Goal: Task Accomplishment & Management: Manage account settings

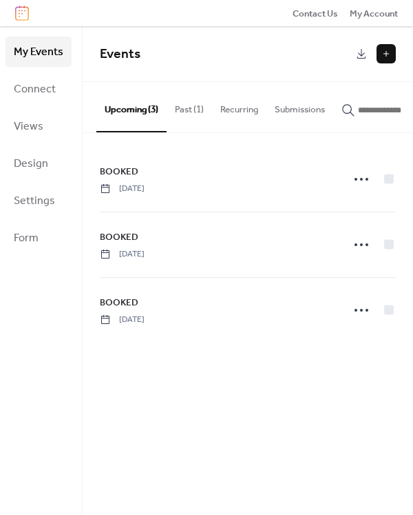
click at [180, 114] on button "Past (1)" at bounding box center [189, 106] width 45 height 48
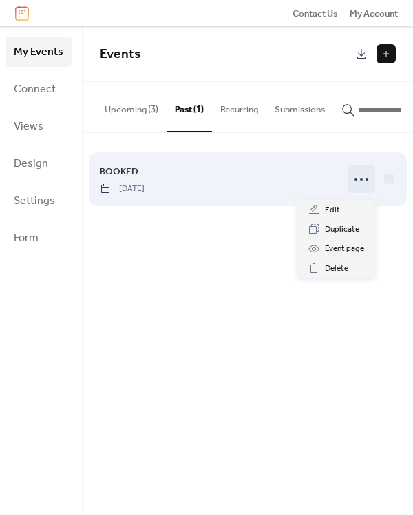
click at [364, 183] on icon at bounding box center [362, 179] width 22 height 22
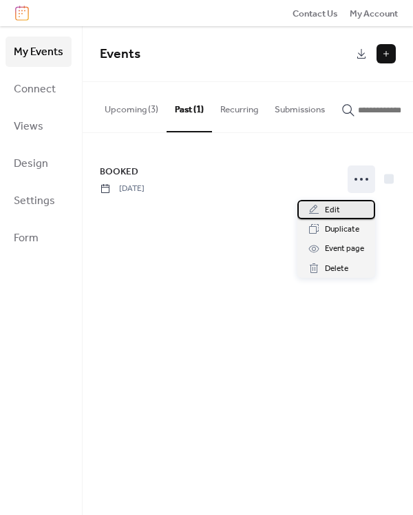
click at [331, 210] on span "Edit" at bounding box center [332, 210] width 15 height 14
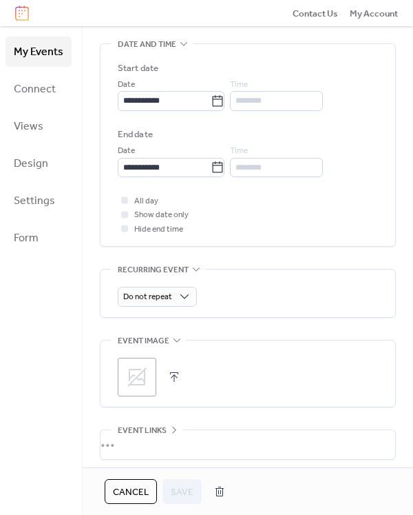
scroll to position [413, 0]
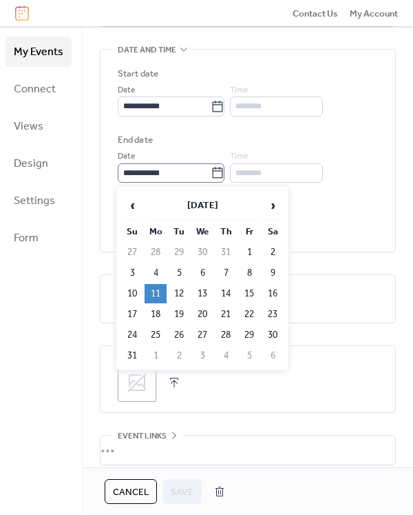
click at [222, 177] on icon at bounding box center [218, 172] width 10 height 11
click at [211, 177] on input "**********" at bounding box center [164, 172] width 93 height 19
click at [273, 200] on span "›" at bounding box center [272, 206] width 21 height 28
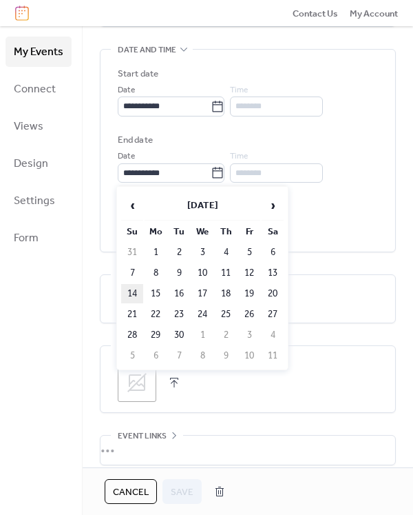
click at [130, 293] on td "14" at bounding box center [132, 293] width 22 height 19
type input "**********"
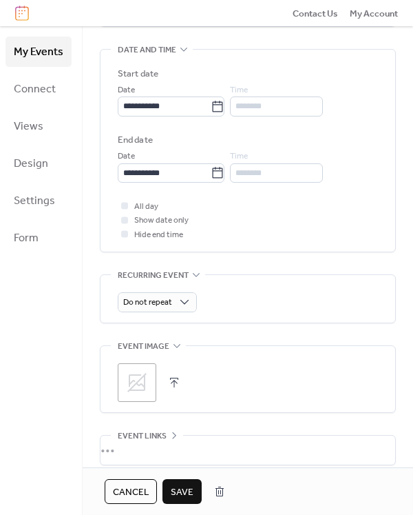
click at [176, 486] on span "Save" at bounding box center [182, 492] width 23 height 14
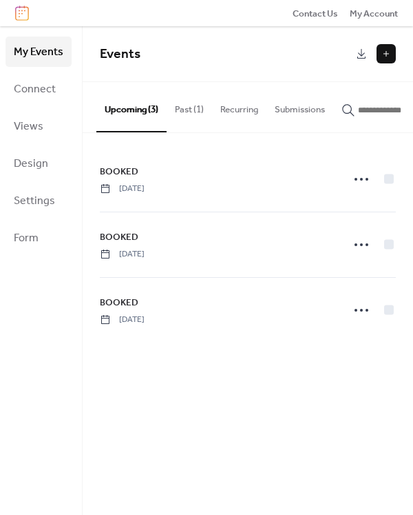
click at [182, 105] on button "Past (1)" at bounding box center [189, 106] width 45 height 48
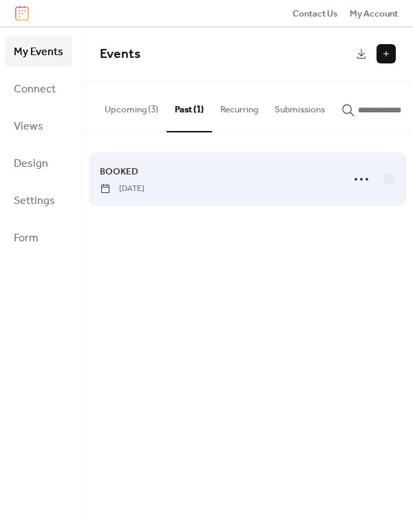
click at [145, 191] on span "[DATE]" at bounding box center [122, 189] width 45 height 12
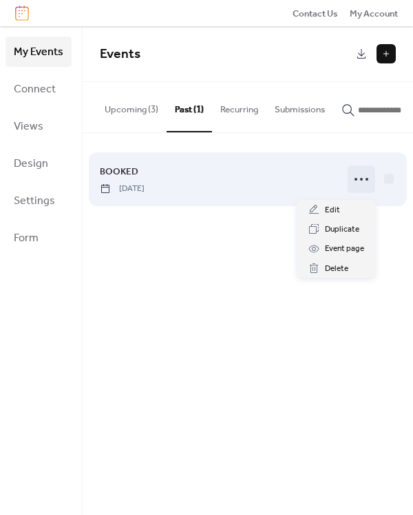
click at [365, 185] on icon at bounding box center [362, 179] width 22 height 22
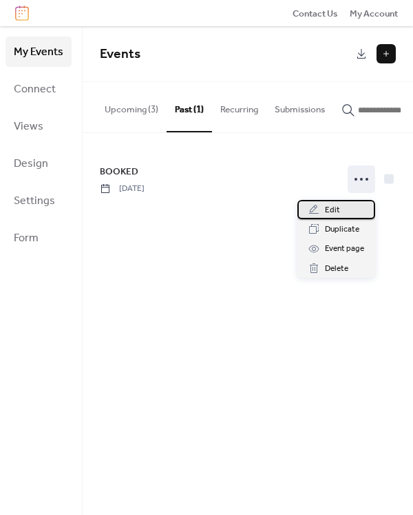
click at [345, 207] on div "Edit" at bounding box center [337, 209] width 78 height 19
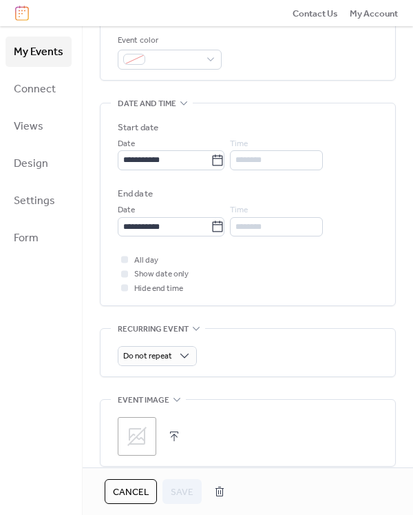
scroll to position [373, 0]
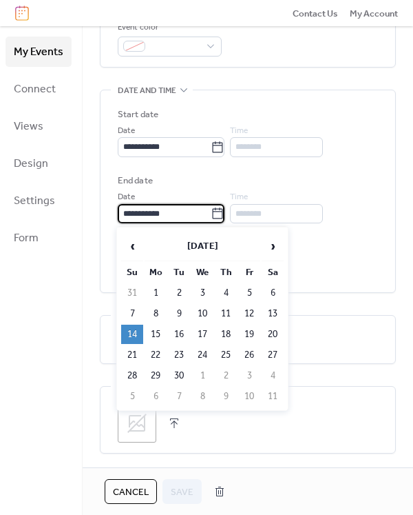
click at [182, 220] on input "**********" at bounding box center [164, 213] width 93 height 19
click at [276, 245] on span "›" at bounding box center [272, 246] width 21 height 28
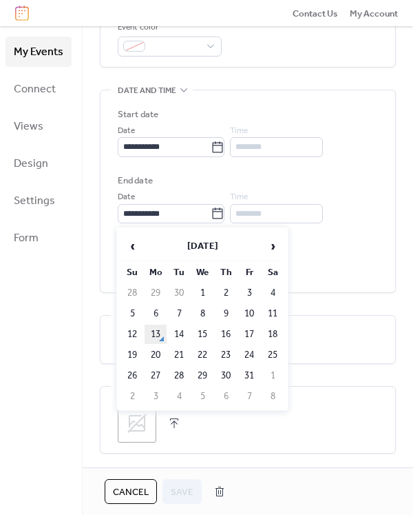
click at [155, 331] on td "13" at bounding box center [156, 333] width 22 height 19
type input "**********"
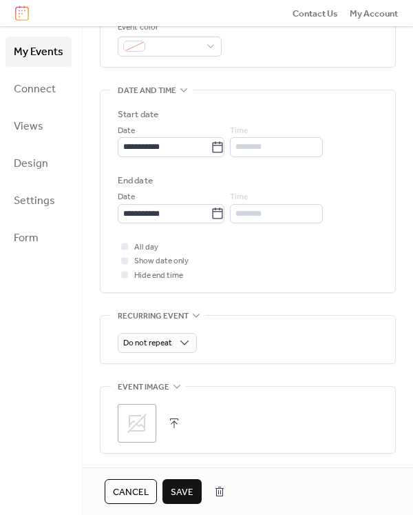
click at [177, 489] on span "Save" at bounding box center [182, 492] width 23 height 14
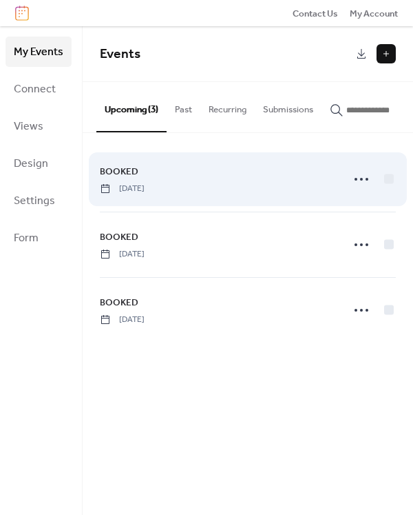
click at [133, 184] on div "BOOKED Friday, November 1, 2019" at bounding box center [217, 179] width 234 height 30
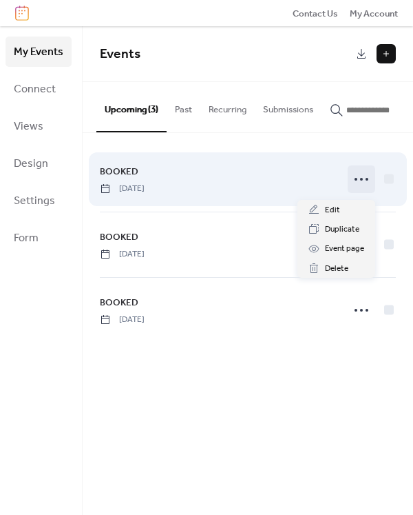
click at [355, 180] on icon at bounding box center [362, 179] width 22 height 22
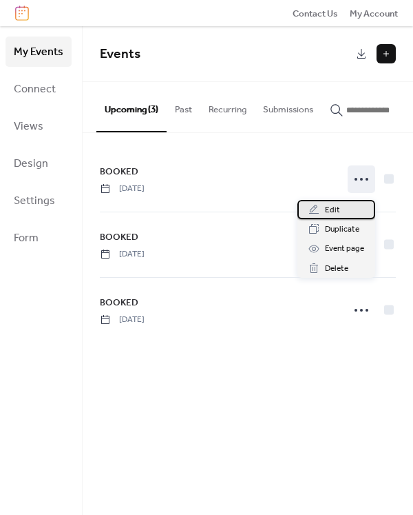
click at [330, 206] on span "Edit" at bounding box center [332, 210] width 15 height 14
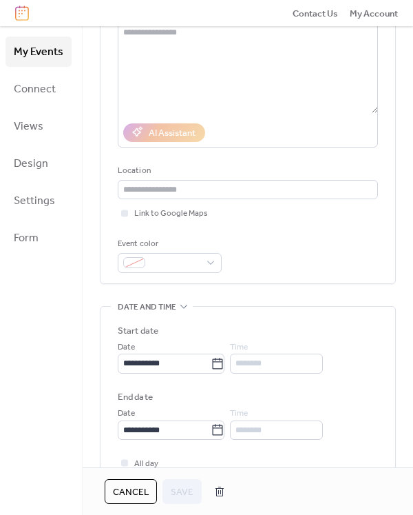
scroll to position [113, 0]
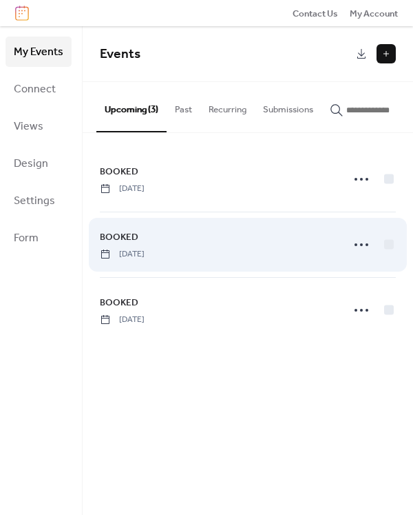
click at [140, 265] on div "BOOKED Saturday, December 27, 2025" at bounding box center [248, 244] width 296 height 65
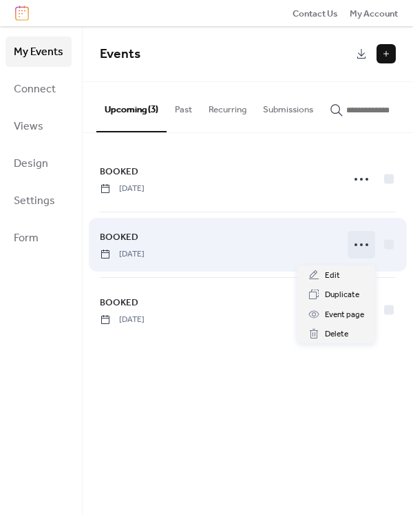
click at [360, 246] on circle at bounding box center [361, 244] width 3 height 3
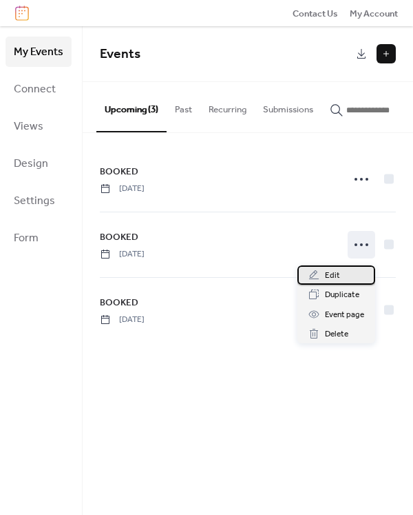
click at [331, 271] on span "Edit" at bounding box center [332, 276] width 15 height 14
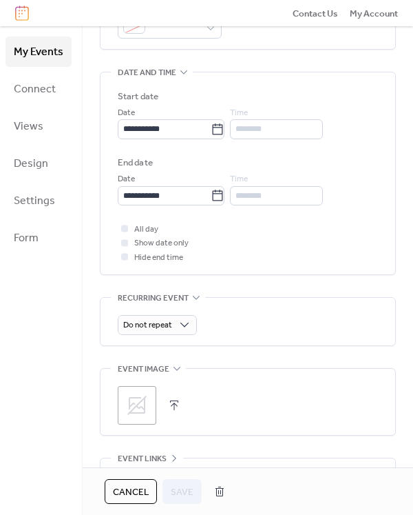
scroll to position [381, 0]
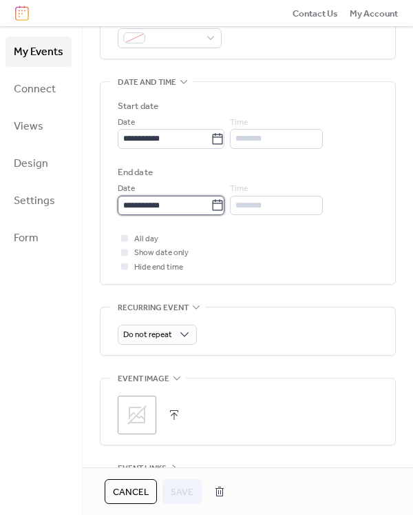
click at [180, 207] on input "**********" at bounding box center [164, 205] width 93 height 19
